Goal: Task Accomplishment & Management: Complete application form

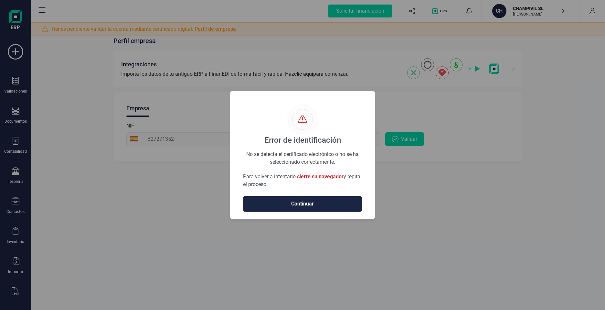
click at [311, 206] on span "Continuar" at bounding box center [302, 204] width 105 height 8
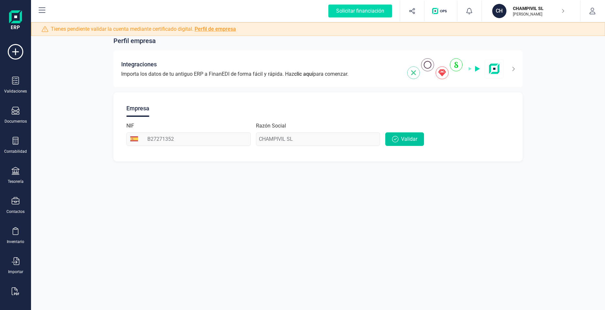
click at [400, 138] on button "Validar" at bounding box center [404, 139] width 39 height 14
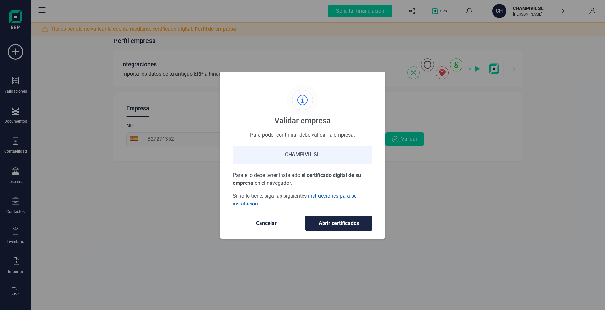
click at [329, 198] on link "instrucciones para su instalación." at bounding box center [295, 200] width 124 height 14
click at [267, 223] on span "Cancelar" at bounding box center [266, 223] width 54 height 8
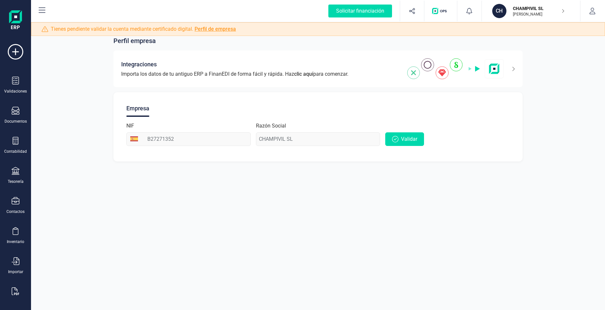
click at [223, 32] on link "Perfil de empresa" at bounding box center [215, 29] width 41 height 6
click at [406, 140] on span "Validar" at bounding box center [409, 139] width 16 height 8
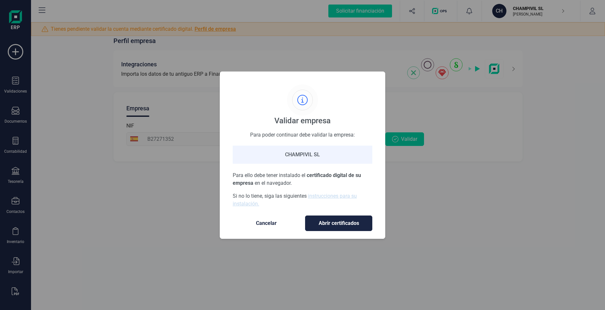
click at [300, 152] on div "CHAMPIVIL SL" at bounding box center [303, 155] width 140 height 18
click at [298, 177] on p "Para ello debe tener instalado el certificado digital de su empresa en el naveg…" at bounding box center [303, 179] width 140 height 16
click at [269, 132] on div "Para poder continuar debe validar la empresa:" at bounding box center [303, 134] width 140 height 7
click at [312, 114] on div "Validar empresa" at bounding box center [303, 104] width 57 height 41
click at [300, 99] on icon at bounding box center [302, 100] width 10 height 10
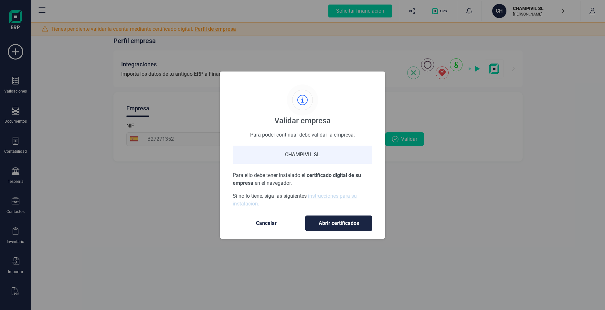
click at [331, 223] on span "Abrir certificados" at bounding box center [339, 223] width 54 height 8
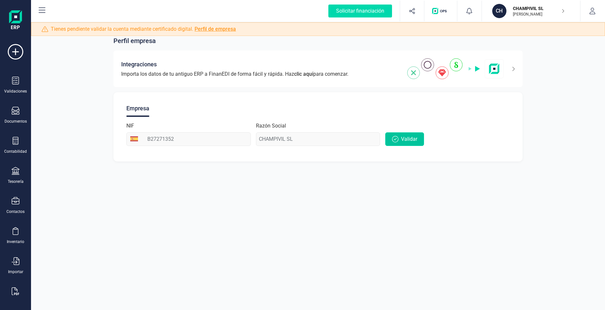
click at [402, 139] on span "Validar" at bounding box center [409, 139] width 16 height 8
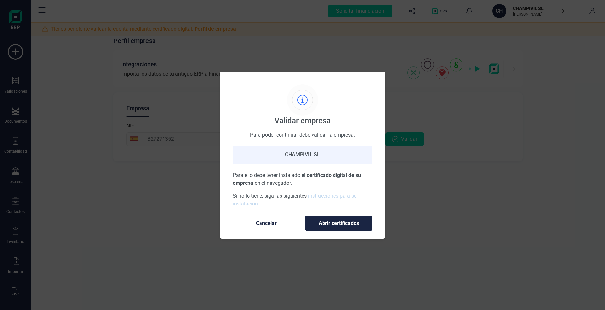
click at [325, 224] on span "Abrir certificados" at bounding box center [339, 223] width 54 height 8
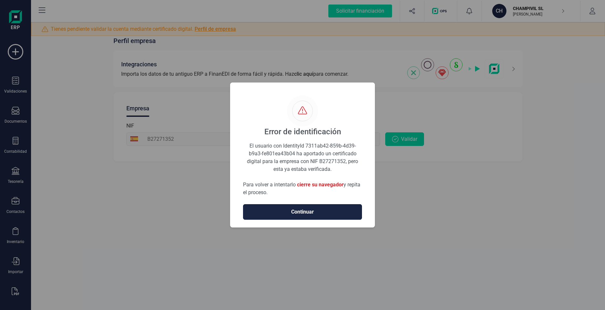
click at [307, 213] on span "Continuar" at bounding box center [302, 212] width 105 height 8
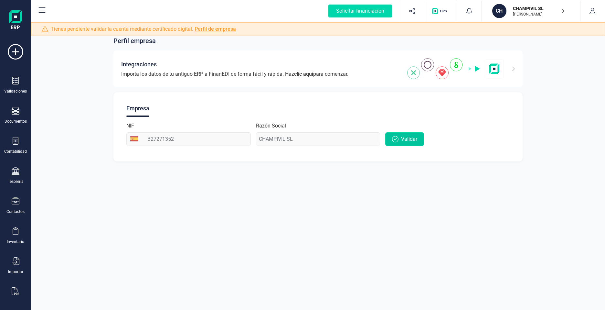
click at [404, 136] on span "Validar" at bounding box center [409, 139] width 16 height 8
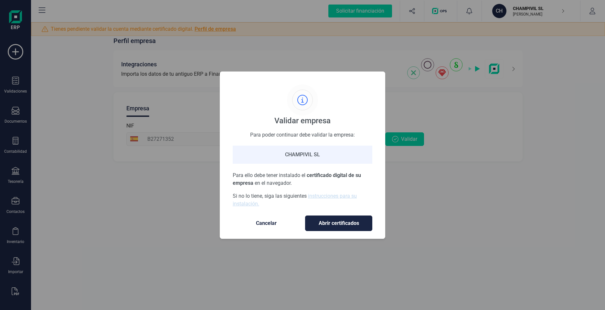
click at [300, 158] on div "CHAMPIVIL SL" at bounding box center [303, 155] width 140 height 18
click at [331, 193] on link "instrucciones para su instalación." at bounding box center [295, 200] width 124 height 14
click at [337, 224] on span "Abrir certificados" at bounding box center [339, 223] width 54 height 8
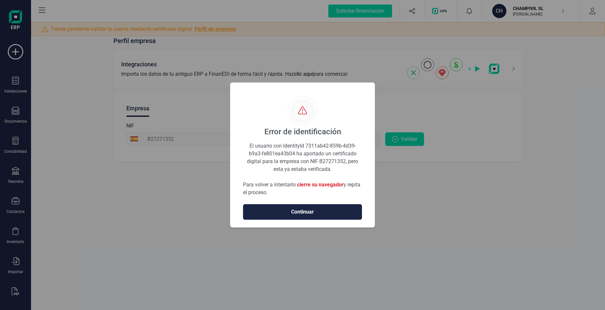
click at [314, 184] on span "cierre su navegador" at bounding box center [320, 184] width 47 height 6
click at [297, 211] on span "Continuar" at bounding box center [302, 212] width 105 height 8
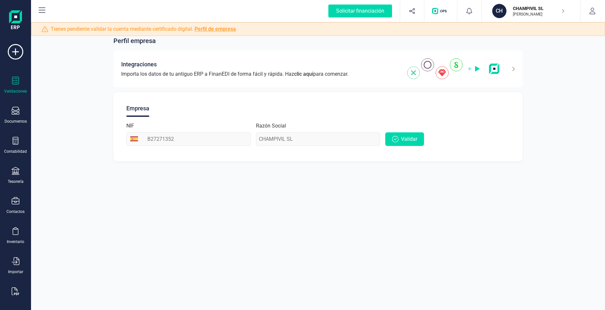
drag, startPoint x: 28, startPoint y: 87, endPoint x: 21, endPoint y: 88, distance: 6.7
click at [26, 87] on div "Validaciones" at bounding box center [16, 85] width 26 height 17
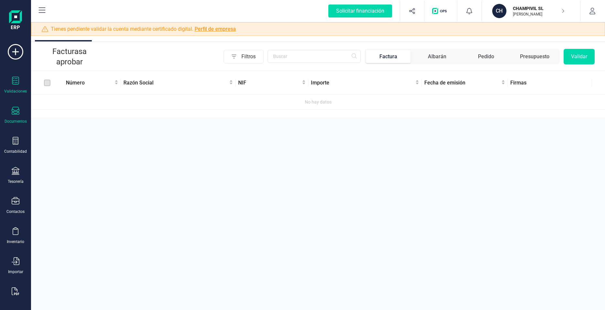
click at [17, 110] on icon at bounding box center [16, 111] width 8 height 8
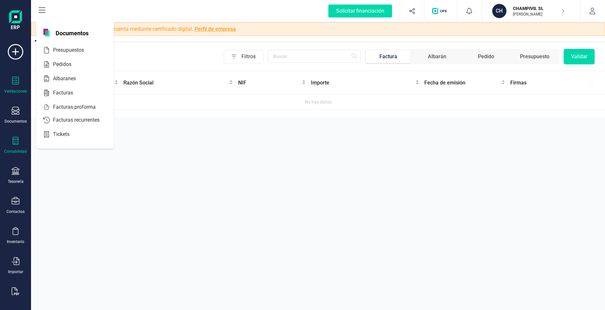
click at [20, 147] on div "Contabilidad" at bounding box center [16, 145] width 26 height 17
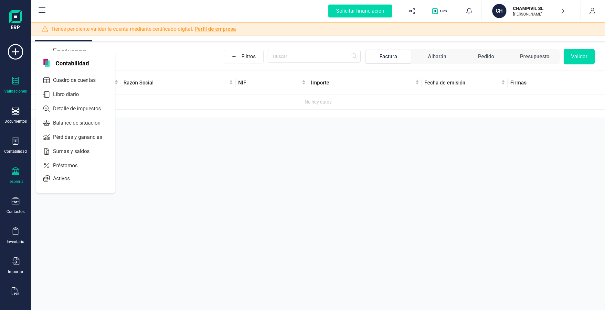
click at [21, 176] on div "Tesorería" at bounding box center [16, 175] width 26 height 17
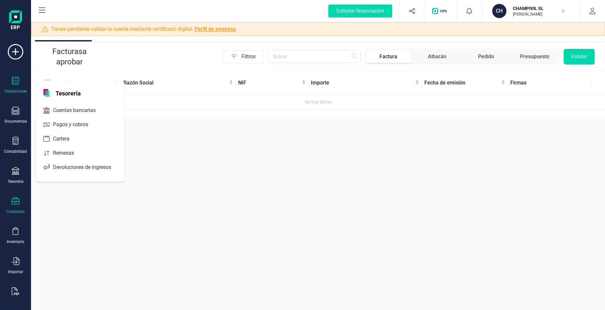
click at [20, 204] on div "Contactos" at bounding box center [16, 205] width 26 height 17
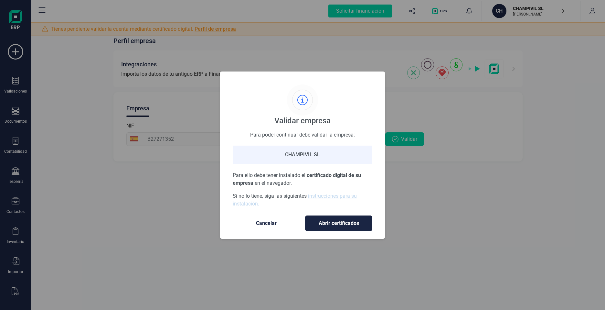
click at [15, 236] on div "Validar empresa Para poder continuar debe validar la empresa: CHAMPIVIL SL Para…" at bounding box center [302, 155] width 605 height 310
click at [10, 17] on div "Validar empresa Para poder continuar debe validar la empresa: CHAMPIVIL SL Para…" at bounding box center [302, 155] width 605 height 310
